Goal: Find specific page/section: Find specific page/section

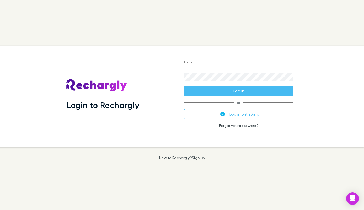
click at [245, 115] on button "Log in with Xero" at bounding box center [238, 114] width 109 height 10
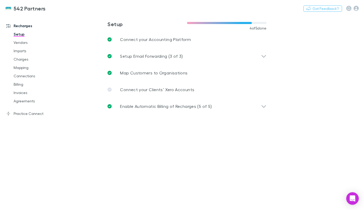
click at [24, 99] on link "Agreements" at bounding box center [37, 101] width 59 height 8
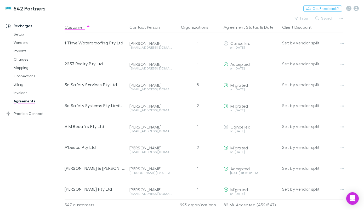
click at [320, 18] on button "Search" at bounding box center [325, 18] width 24 height 6
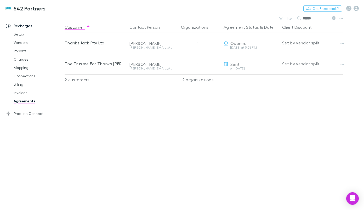
type input "******"
click at [142, 47] on div "[PERSON_NAME][EMAIL_ADDRESS][DOMAIN_NAME]" at bounding box center [150, 47] width 43 height 3
click at [343, 43] on icon "button" at bounding box center [342, 43] width 4 height 4
